Goal: Browse casually

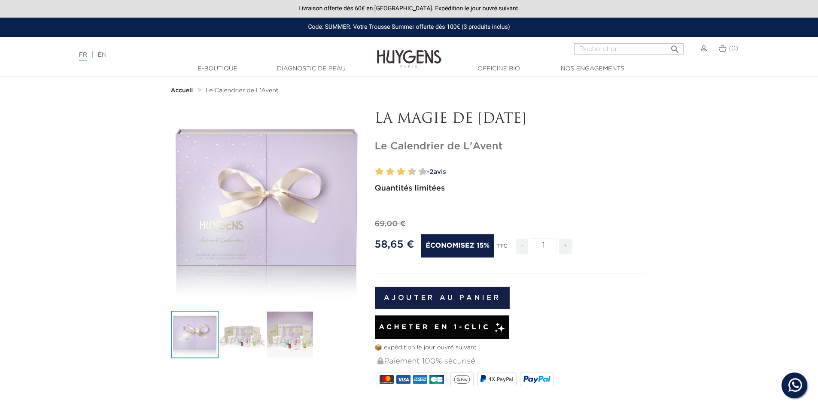
click at [258, 204] on icon "" at bounding box center [266, 207] width 43 height 43
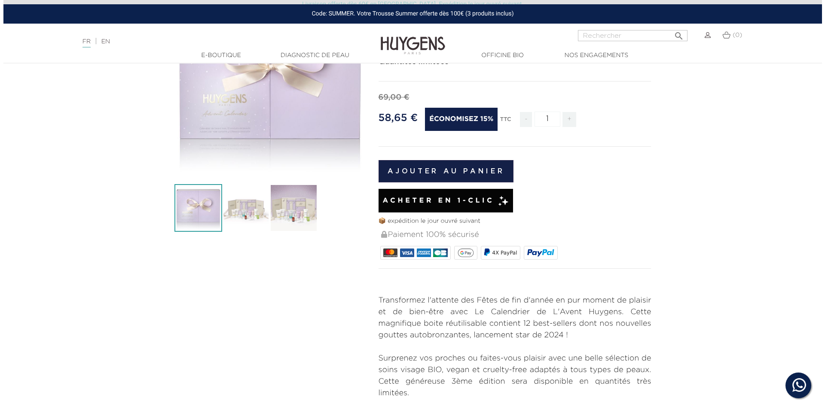
scroll to position [129, 0]
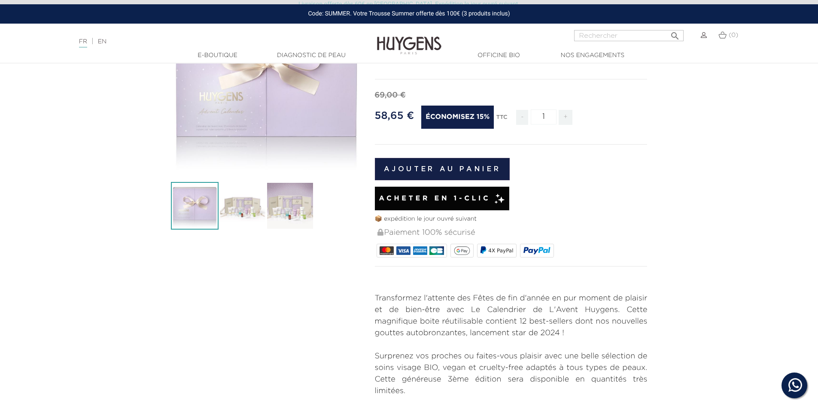
click at [293, 196] on img at bounding box center [290, 206] width 48 height 48
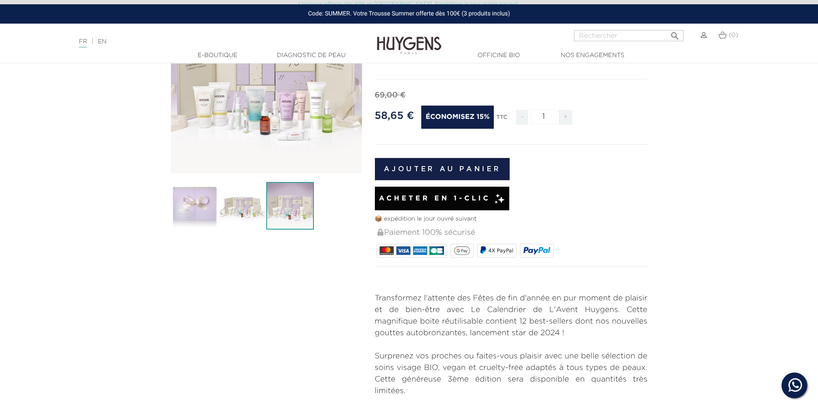
click at [264, 70] on icon "" at bounding box center [266, 78] width 43 height 43
